Goal: Check status: Check status

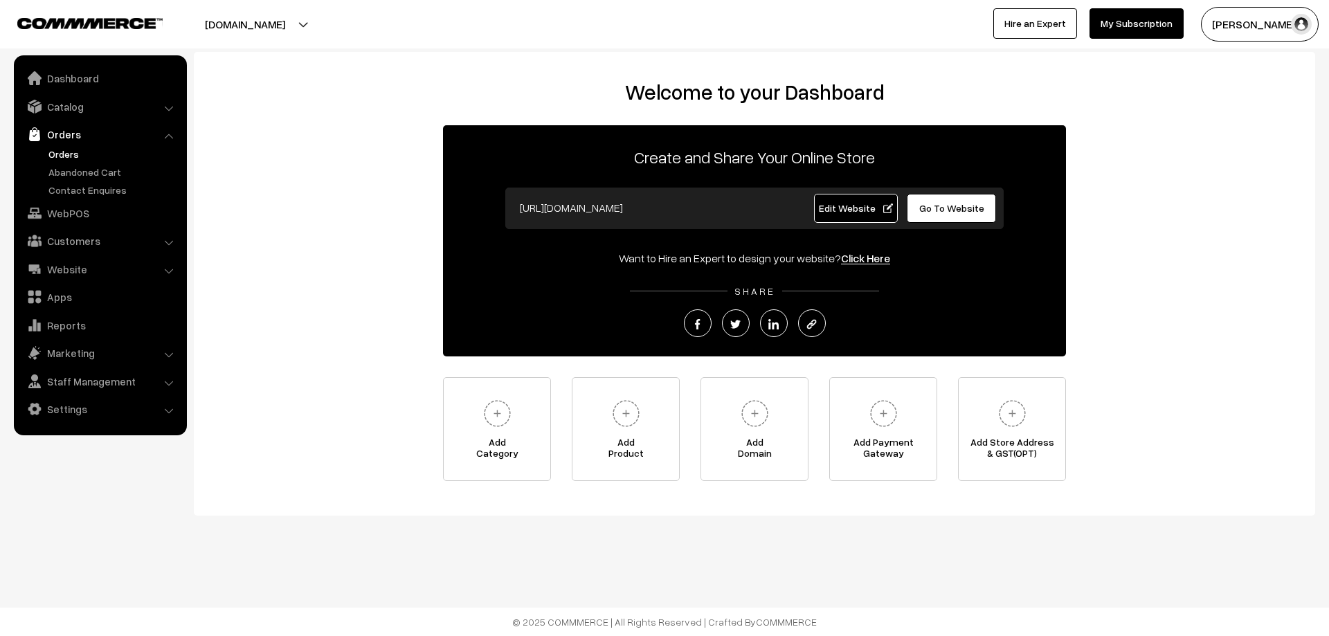
click at [66, 153] on link "Orders" at bounding box center [113, 154] width 137 height 15
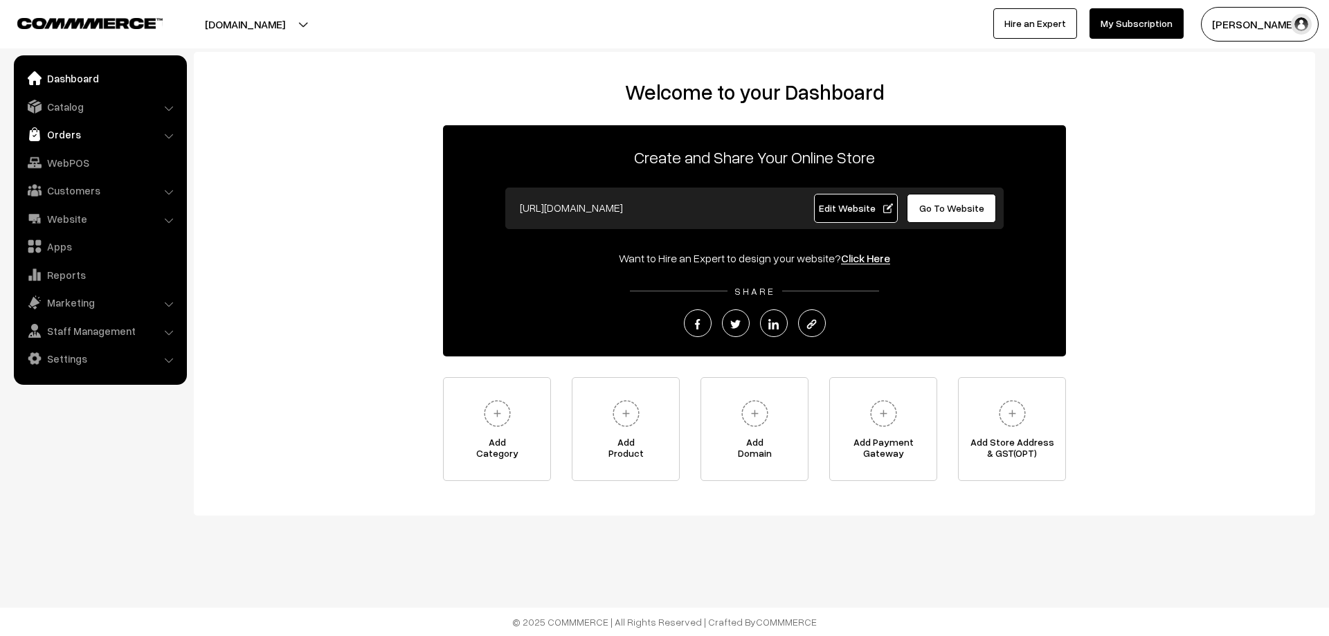
click at [66, 131] on link "Orders" at bounding box center [99, 134] width 165 height 25
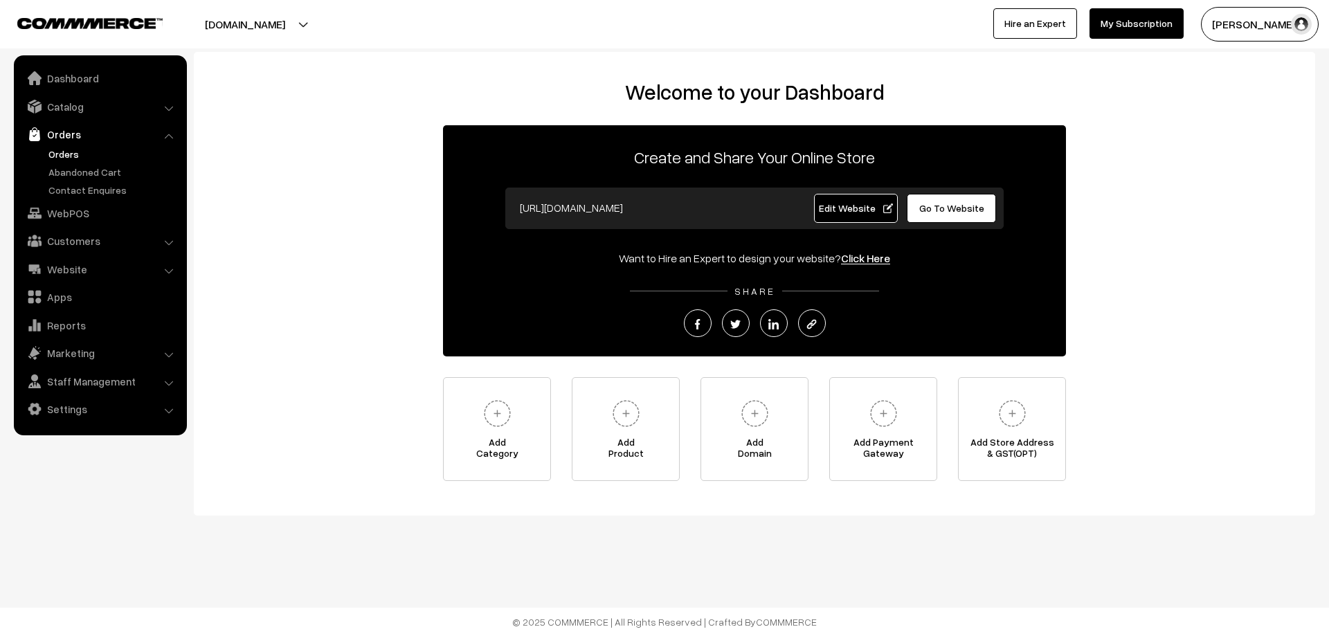
click at [70, 152] on link "Orders" at bounding box center [113, 154] width 137 height 15
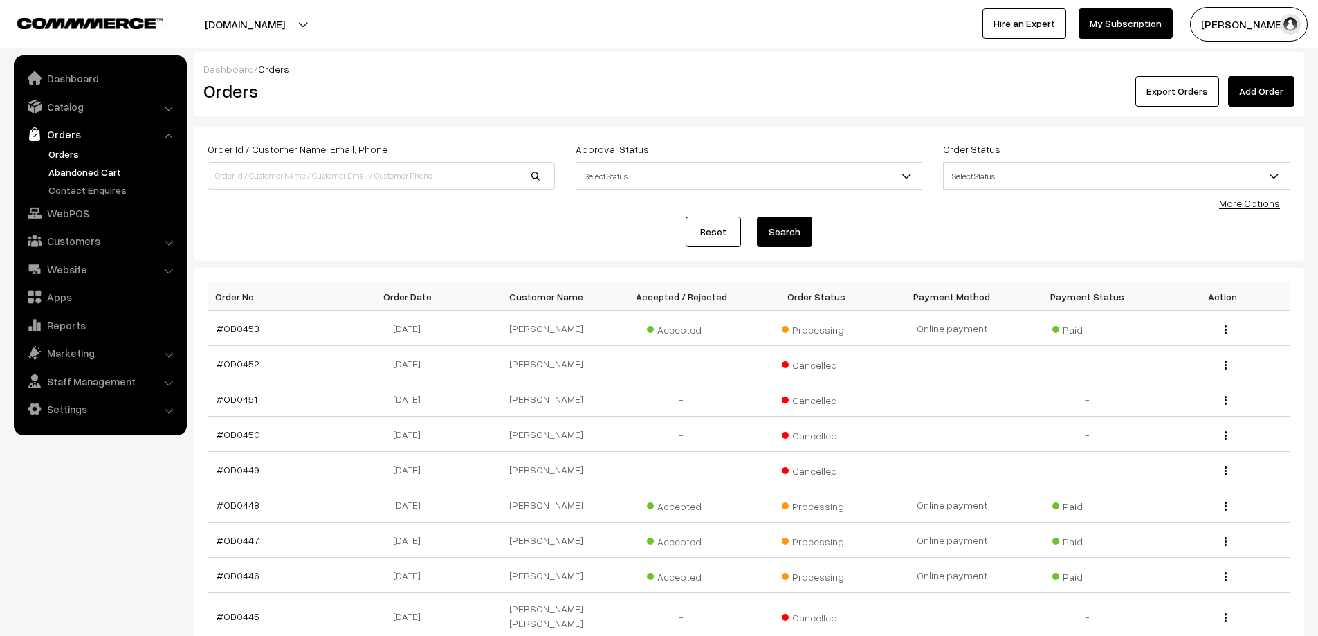
click at [67, 175] on link "Abandoned Cart" at bounding box center [113, 172] width 137 height 15
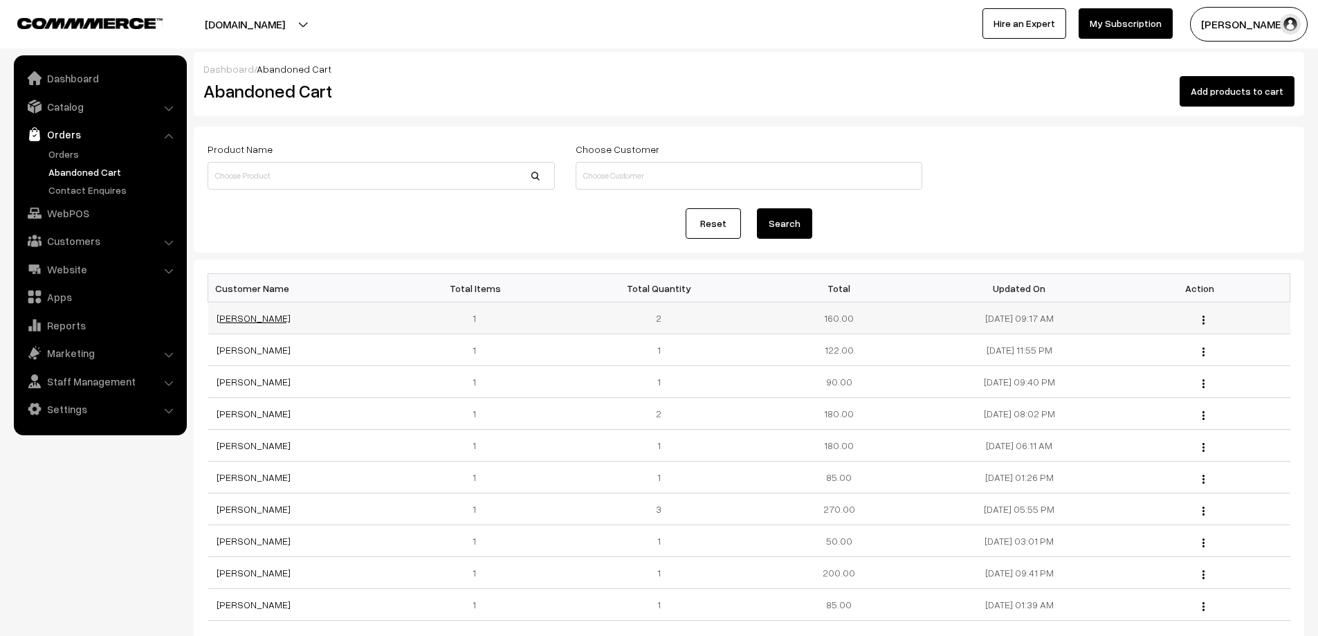
click at [226, 316] on link "Sanjana Nimmakayala" at bounding box center [254, 318] width 74 height 12
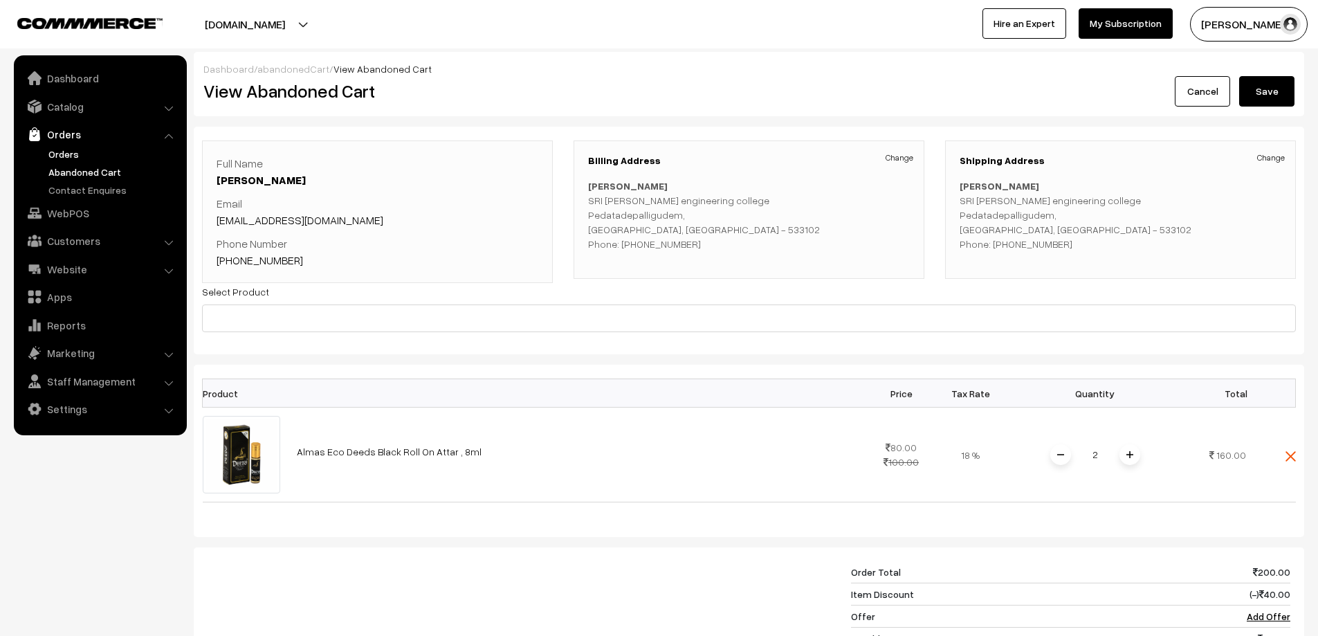
click at [57, 153] on link "Orders" at bounding box center [113, 154] width 137 height 15
